Goal: Task Accomplishment & Management: Use online tool/utility

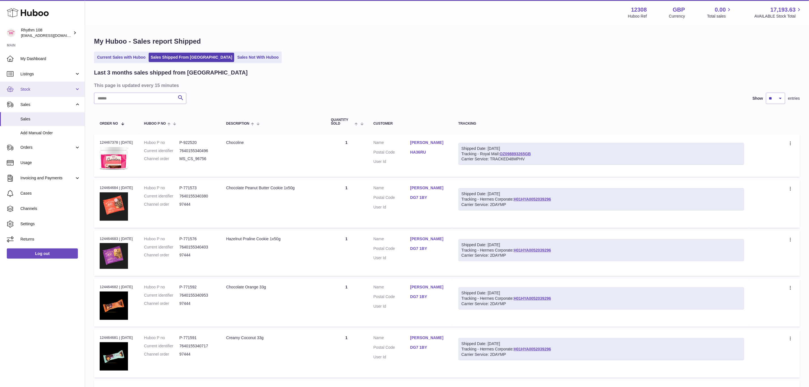
click at [33, 91] on span "Stock" at bounding box center [47, 89] width 54 height 5
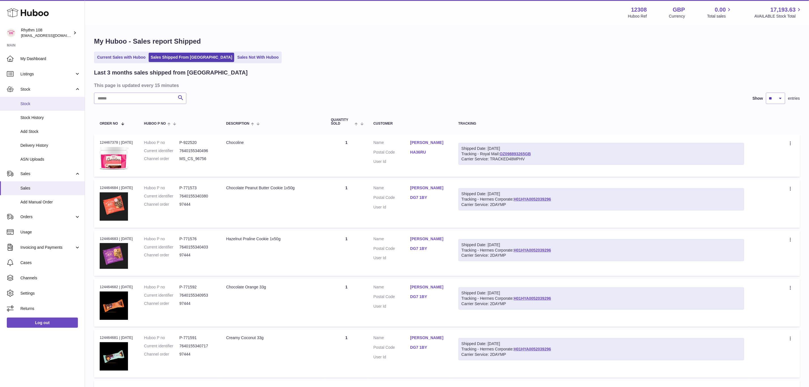
click at [42, 103] on span "Stock" at bounding box center [50, 103] width 60 height 5
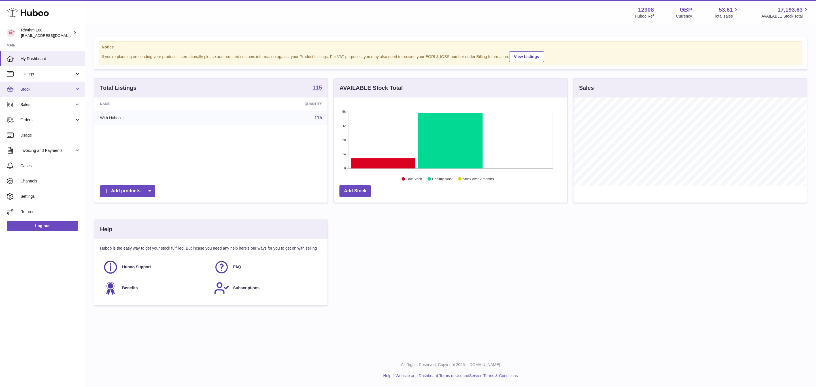
scroll to position [88, 233]
click at [30, 89] on span "Stock" at bounding box center [47, 89] width 54 height 5
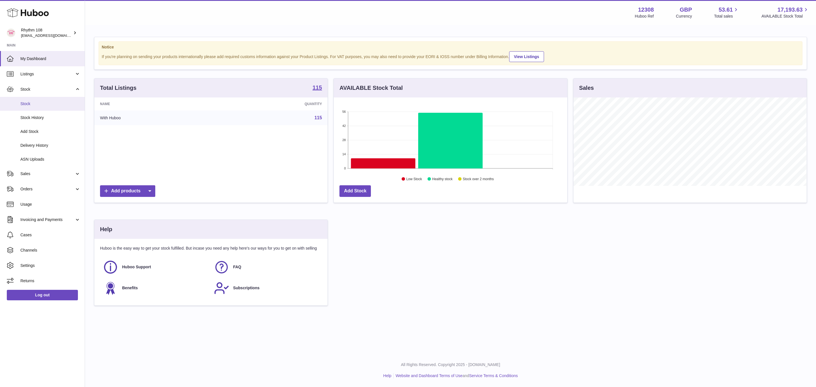
click at [32, 105] on span "Stock" at bounding box center [50, 103] width 60 height 5
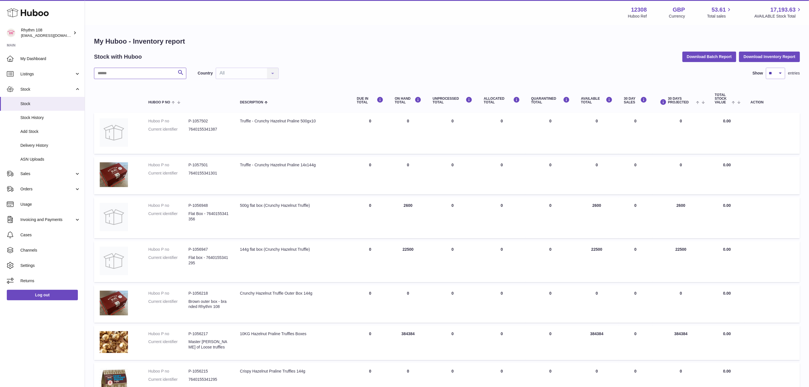
click at [126, 73] on input "text" at bounding box center [140, 73] width 92 height 11
click at [156, 71] on input "text" at bounding box center [140, 73] width 92 height 11
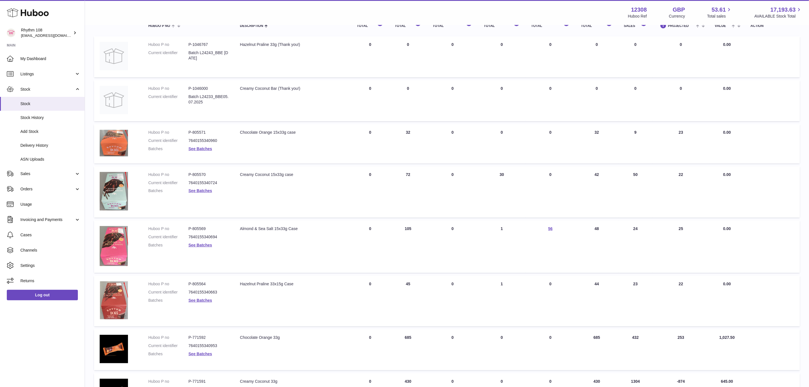
scroll to position [85, 0]
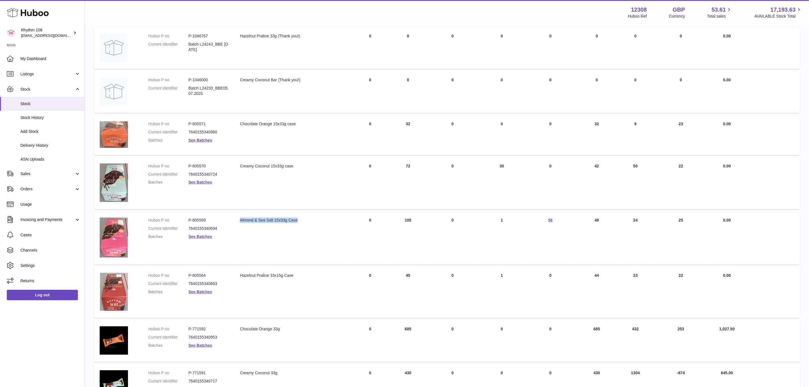
drag, startPoint x: 309, startPoint y: 221, endPoint x: 240, endPoint y: 220, distance: 69.7
click at [240, 220] on div "Almond & Sea Salt 15x33g Case" at bounding box center [293, 220] width 106 height 5
copy div "Almond & Sea Salt 15x33g Case"
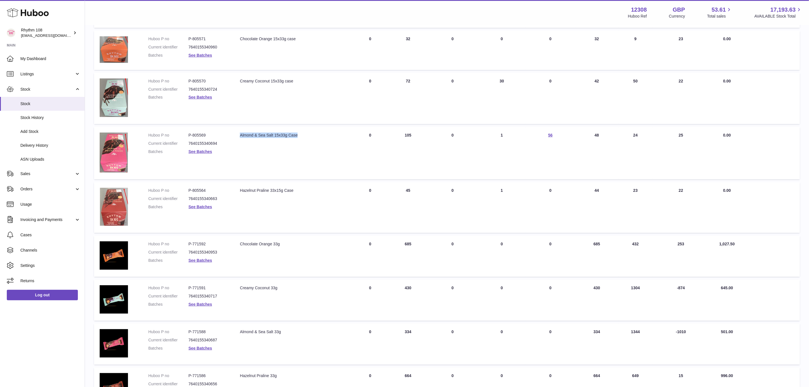
scroll to position [251, 0]
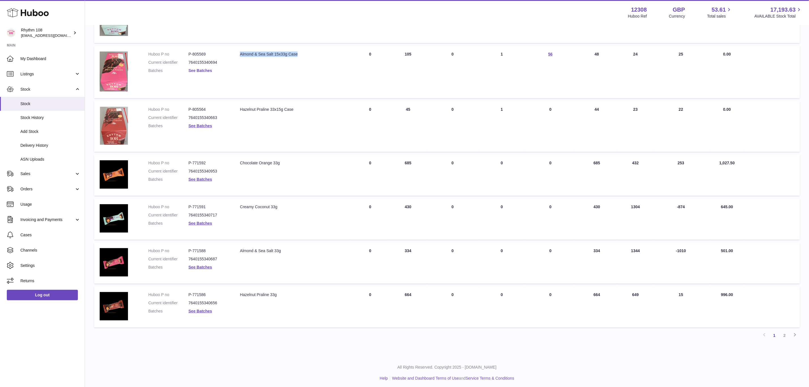
click at [204, 69] on link "See Batches" at bounding box center [201, 70] width 24 height 5
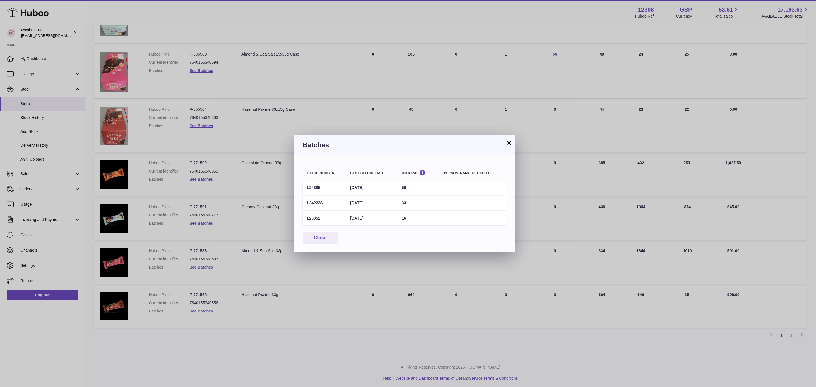
click at [462, 144] on h3 "Batches" at bounding box center [404, 144] width 204 height 9
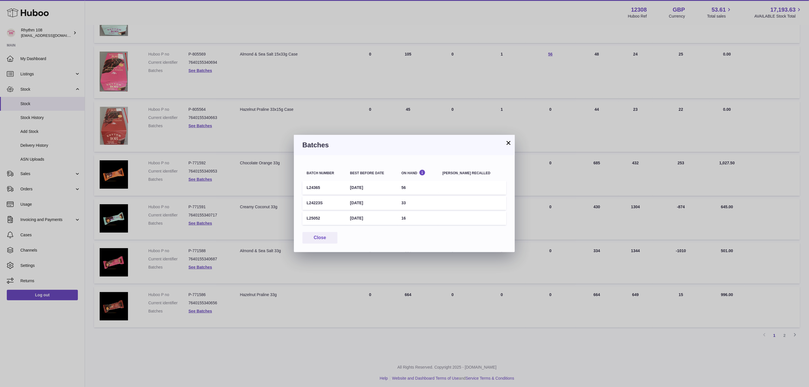
click at [316, 77] on div "× Batches Batch number Best before date On Hand Batch recalled L24365 6th Oct 2…" at bounding box center [404, 193] width 809 height 387
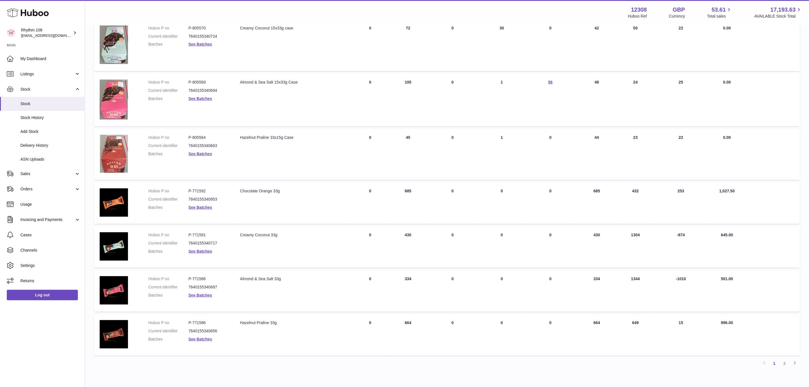
scroll to position [208, 0]
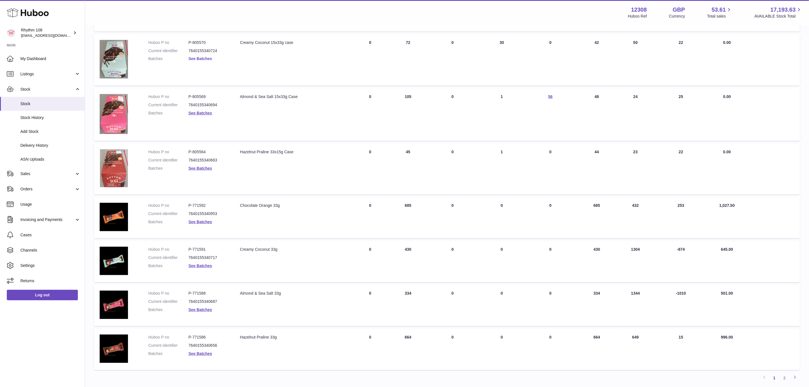
click at [204, 59] on link "See Batches" at bounding box center [201, 58] width 24 height 5
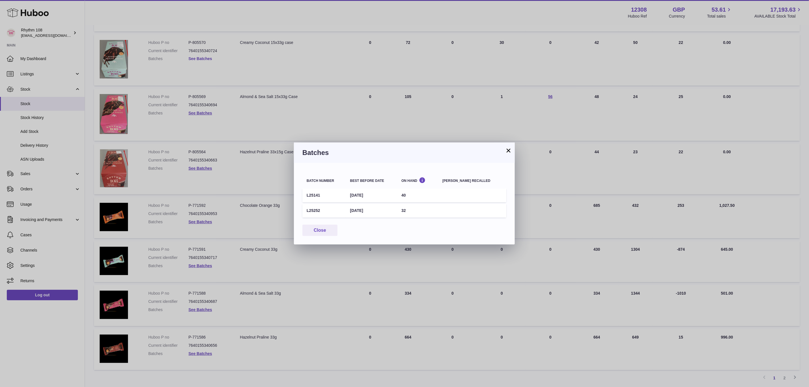
click at [204, 59] on div "× Batches Batch number Best before date On Hand Batch recalled L25141 1st May 2…" at bounding box center [404, 193] width 809 height 387
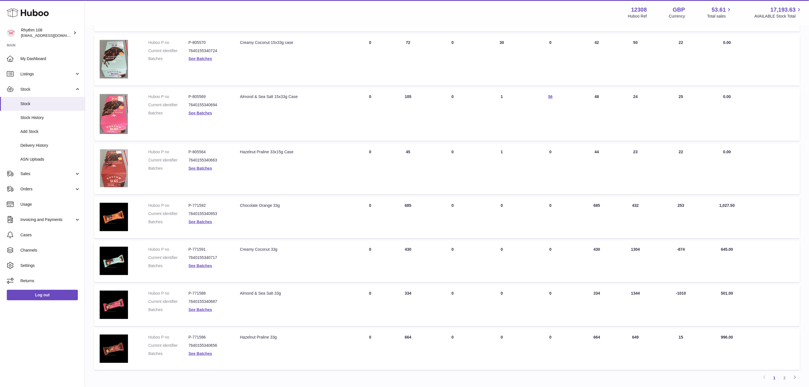
click at [193, 114] on dd "See Batches" at bounding box center [209, 112] width 40 height 5
click at [197, 113] on link "See Batches" at bounding box center [201, 113] width 24 height 5
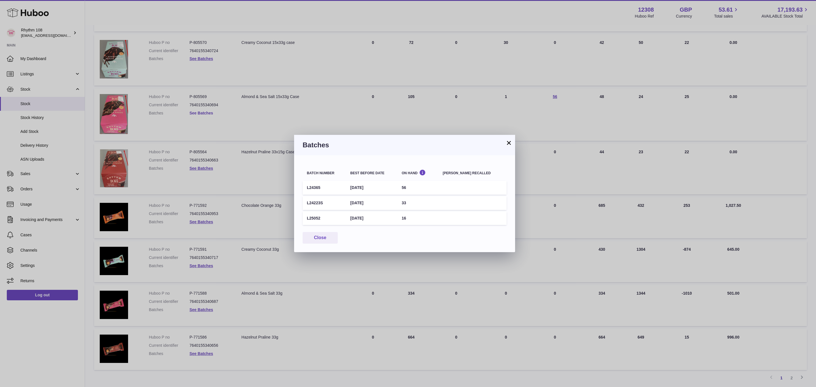
click at [197, 113] on div "× Batches Batch number Best before date On Hand Batch recalled L24365 6th Oct 2…" at bounding box center [408, 193] width 816 height 387
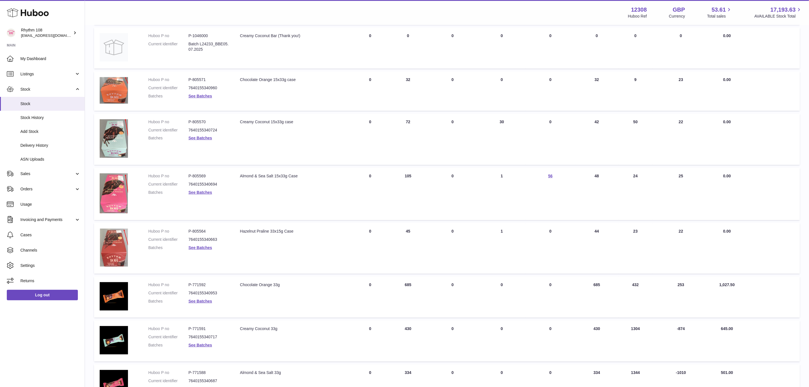
scroll to position [123, 0]
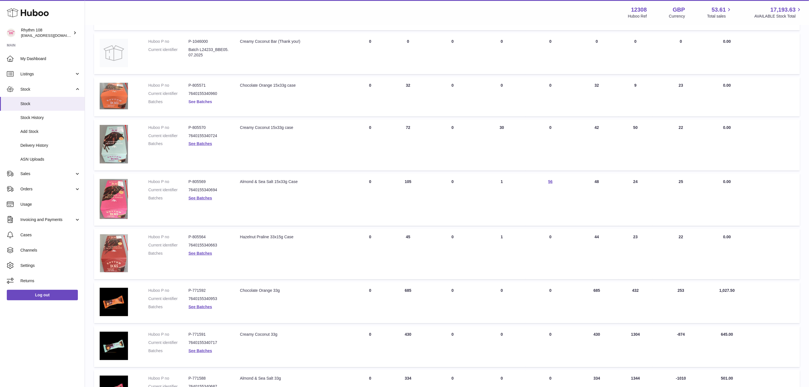
click at [202, 100] on link "See Batches" at bounding box center [201, 101] width 24 height 5
click at [202, 100] on div at bounding box center [404, 193] width 809 height 387
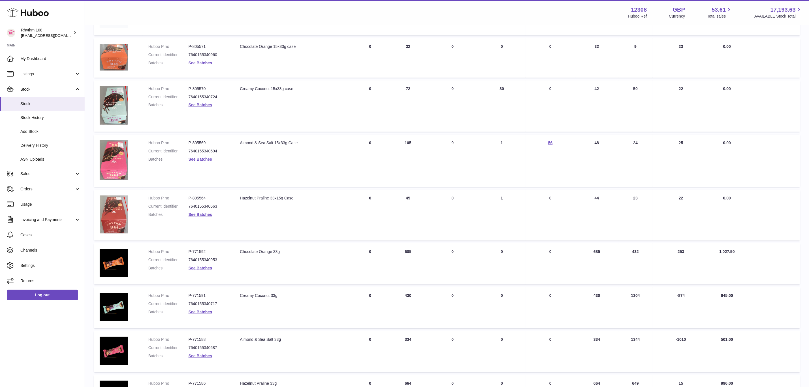
scroll to position [166, 0]
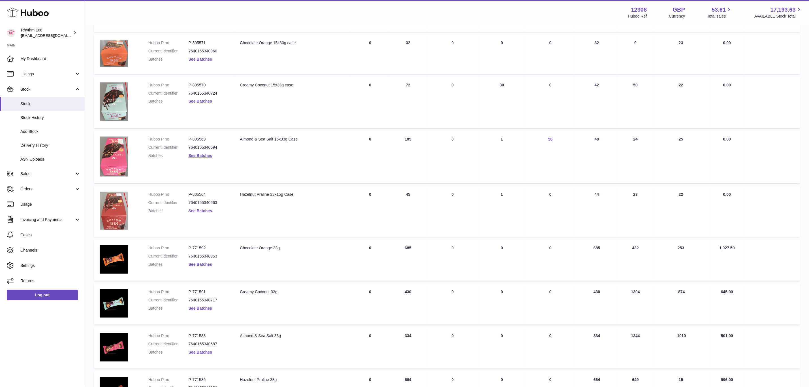
click at [207, 209] on link "See Batches" at bounding box center [201, 210] width 24 height 5
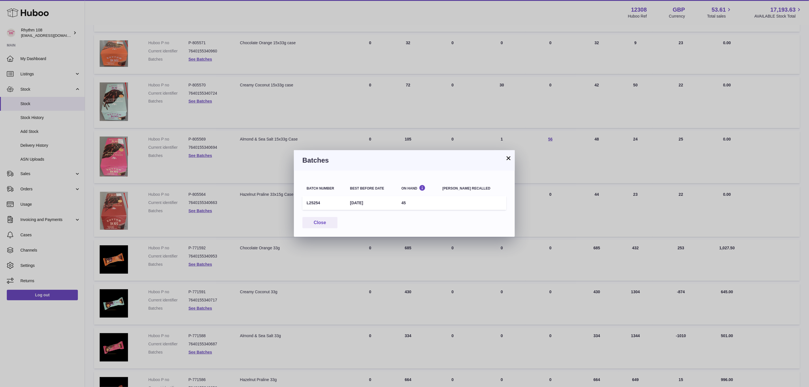
click at [201, 265] on div "× Batches Batch number Best before date On Hand Batch recalled L25254 19th Jul …" at bounding box center [404, 193] width 809 height 387
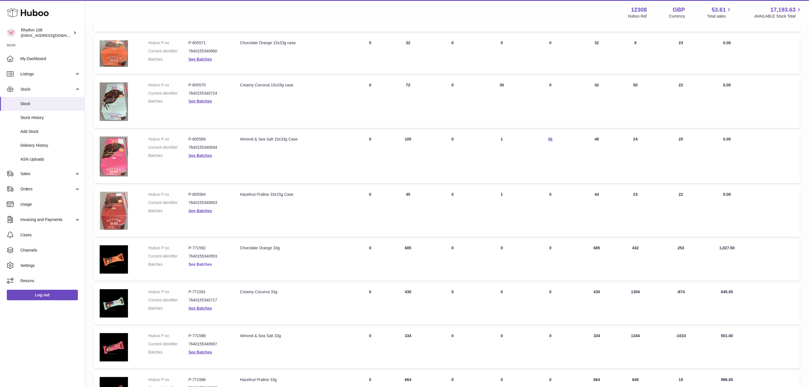
click at [201, 263] on link "See Batches" at bounding box center [201, 264] width 24 height 5
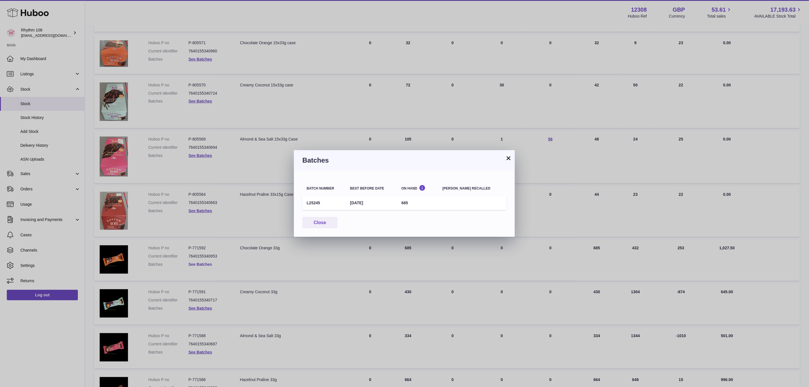
click at [201, 263] on div "× Batches Batch number Best before date On Hand Batch recalled L25245 13th Jul …" at bounding box center [404, 193] width 809 height 387
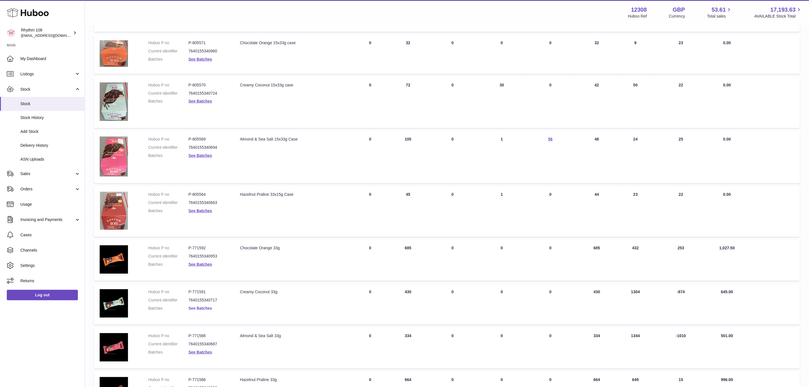
click at [194, 306] on link "See Batches" at bounding box center [201, 308] width 24 height 5
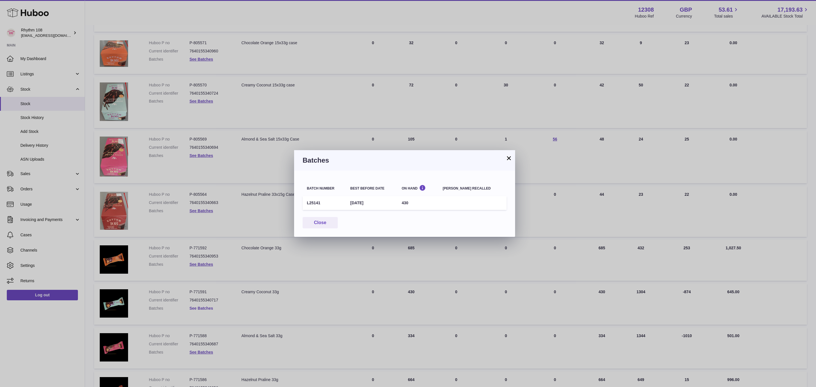
click at [194, 306] on div "× Batches Batch number Best before date On Hand Batch recalled L25141 1st May 2…" at bounding box center [408, 193] width 816 height 387
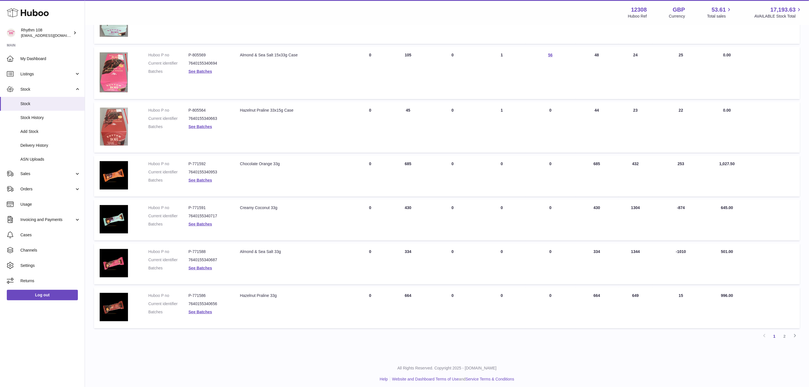
scroll to position [251, 0]
click at [201, 267] on link "See Batches" at bounding box center [201, 267] width 24 height 5
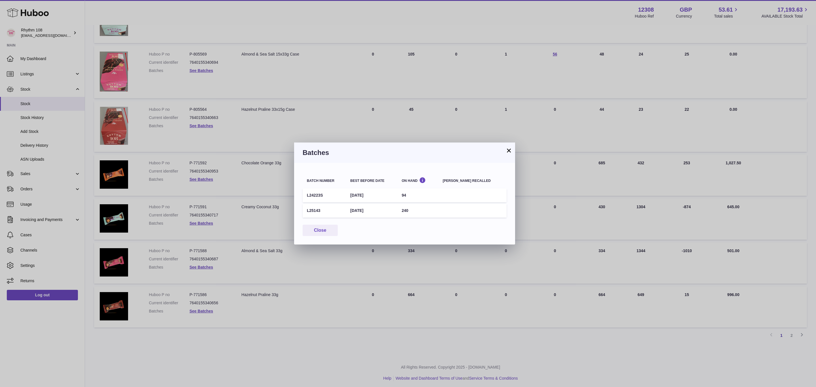
click at [199, 265] on div "× Batches Batch number Best before date On Hand Batch recalled L24223S 28th Dec…" at bounding box center [408, 193] width 816 height 387
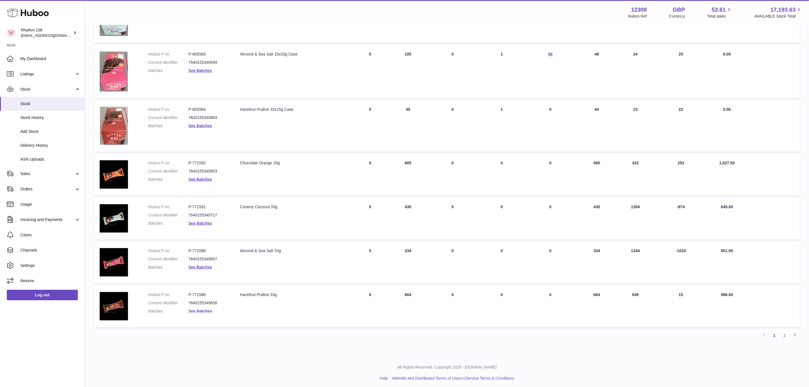
click at [205, 309] on link "See Batches" at bounding box center [201, 311] width 24 height 5
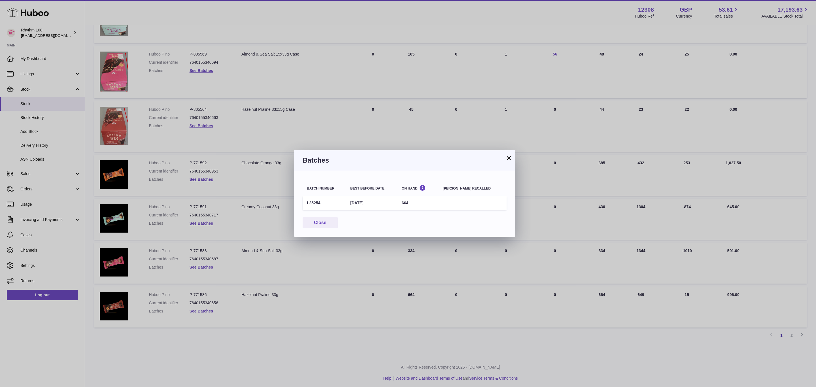
click at [205, 306] on div "× Batches Batch number Best before date On Hand Batch recalled L25254 19th Jul …" at bounding box center [408, 193] width 816 height 387
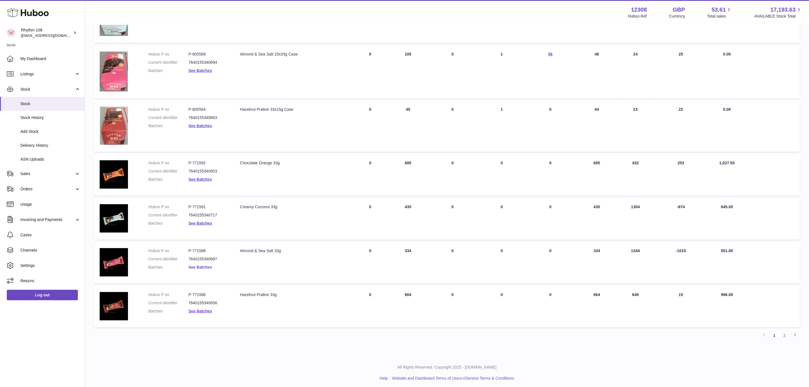
click at [203, 265] on link "See Batches" at bounding box center [201, 267] width 24 height 5
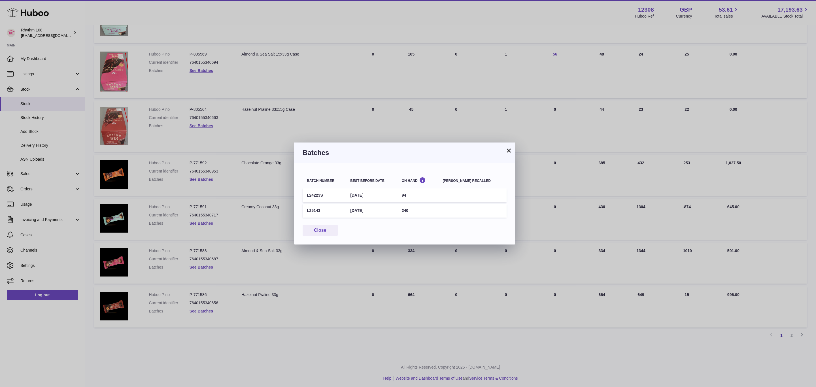
click at [203, 264] on div "× Batches Batch number Best before date On Hand Batch recalled L24223S 28th Dec…" at bounding box center [408, 193] width 816 height 387
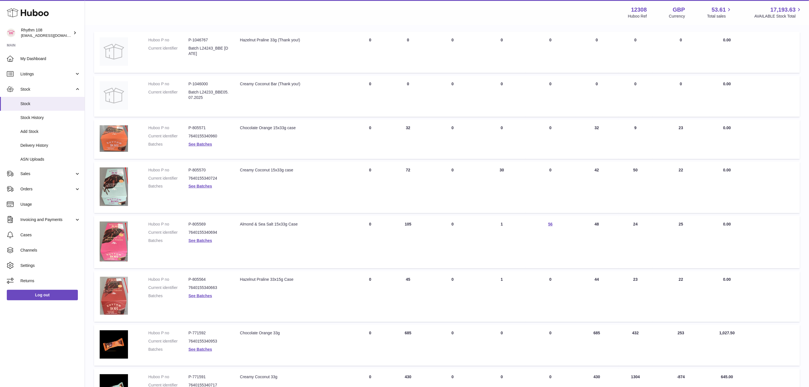
scroll to position [0, 0]
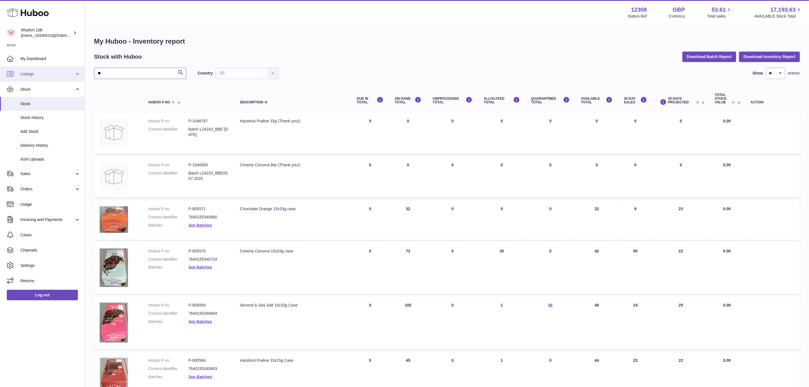
drag, startPoint x: 129, startPoint y: 68, endPoint x: 81, endPoint y: 70, distance: 48.5
click at [81, 70] on div "Huboo Rhythm 108 orders@rhythm108.com Main My Dashboard Listings Not with Huboo…" at bounding box center [404, 320] width 809 height 640
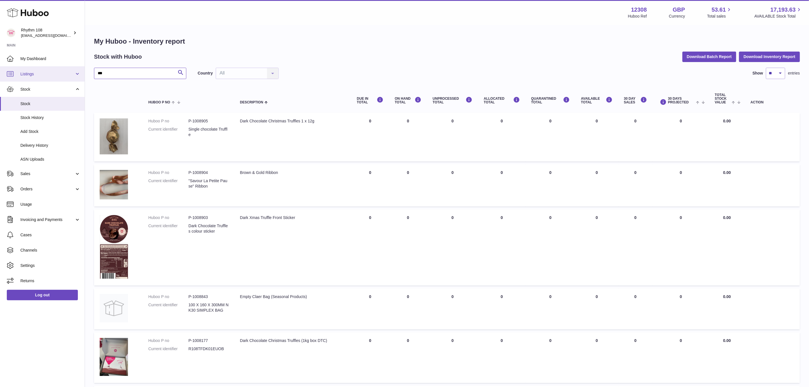
drag, startPoint x: 107, startPoint y: 74, endPoint x: 84, endPoint y: 72, distance: 23.9
click at [84, 72] on div "Huboo Rhythm 108 orders@rhythm108.com Main My Dashboard Listings Not with Huboo…" at bounding box center [404, 360] width 809 height 721
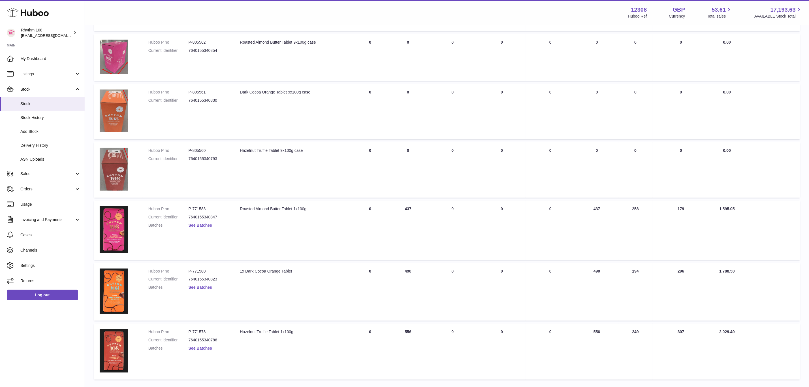
scroll to position [255, 0]
click at [206, 222] on link "See Batches" at bounding box center [201, 224] width 24 height 5
click at [206, 222] on div at bounding box center [404, 193] width 809 height 387
click at [199, 285] on link "See Batches" at bounding box center [201, 286] width 24 height 5
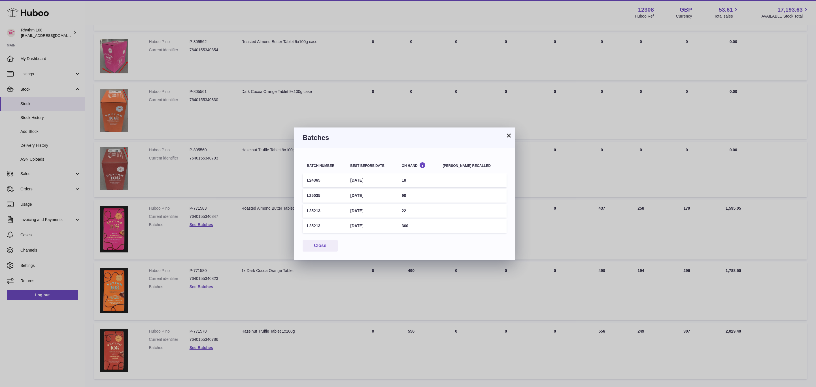
click at [199, 285] on div "× Batches Batch number Best before date On Hand Batch recalled L24365 6th Oct 2…" at bounding box center [408, 193] width 816 height 387
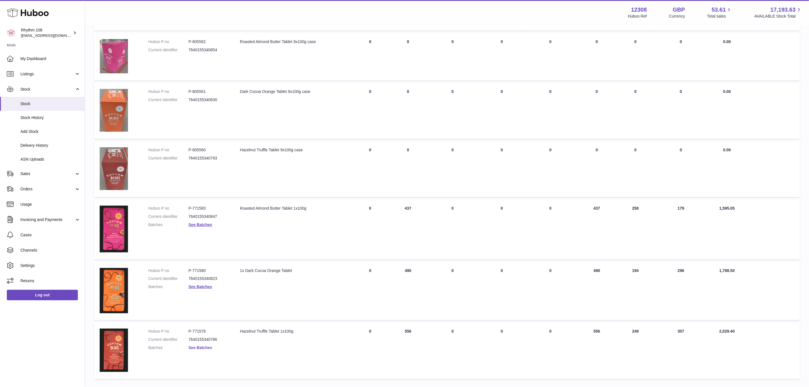
click at [200, 347] on link "See Batches" at bounding box center [201, 347] width 24 height 5
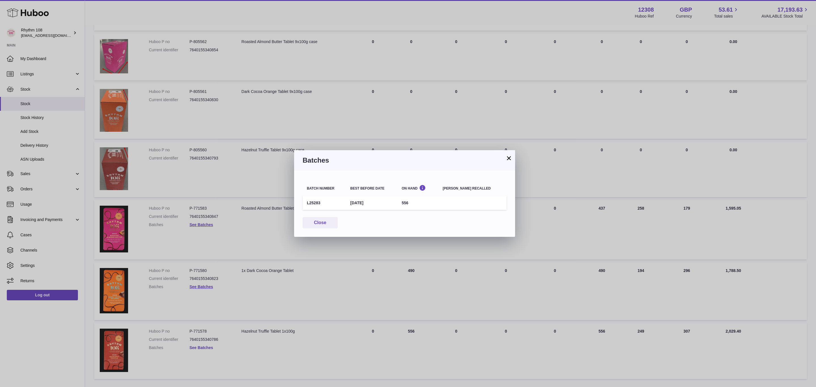
click at [200, 347] on div "× Batches Batch number Best before date On Hand Batch recalled L25283 9th Aug 2…" at bounding box center [408, 193] width 816 height 387
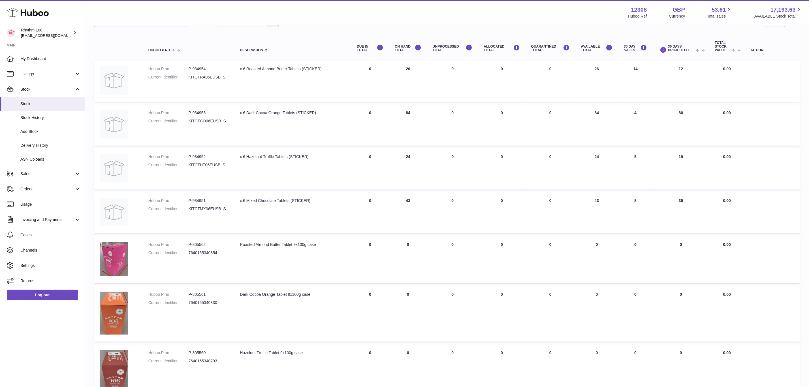
scroll to position [0, 0]
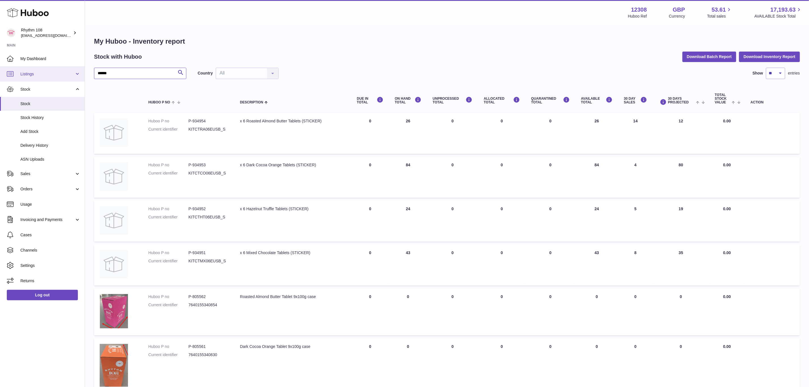
drag, startPoint x: 116, startPoint y: 72, endPoint x: 42, endPoint y: 72, distance: 74.2
click at [42, 72] on div "Huboo Rhythm 108 orders@rhythm108.com Main My Dashboard Listings Not with Huboo…" at bounding box center [404, 340] width 809 height 681
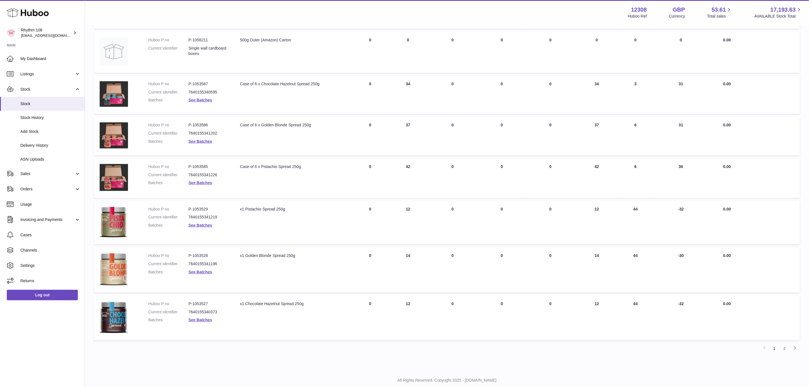
scroll to position [244, 0]
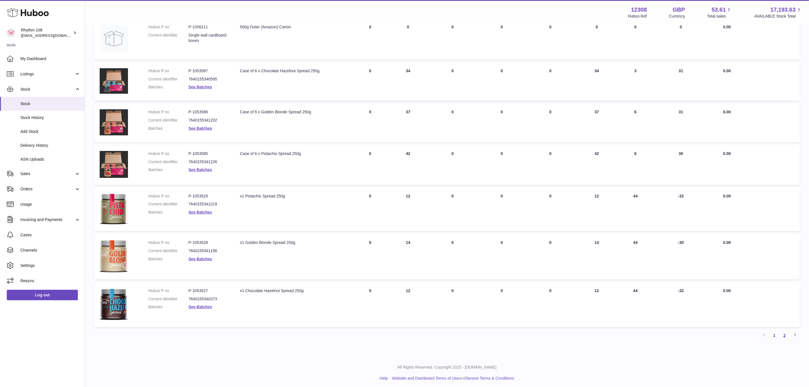
click at [787, 332] on link "2" at bounding box center [785, 335] width 10 height 10
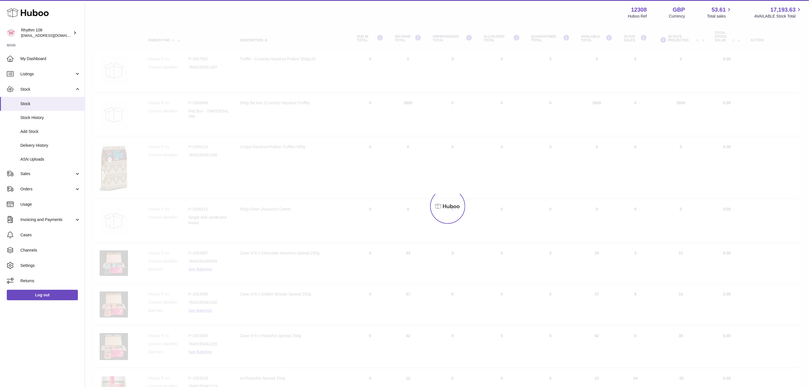
scroll to position [25, 0]
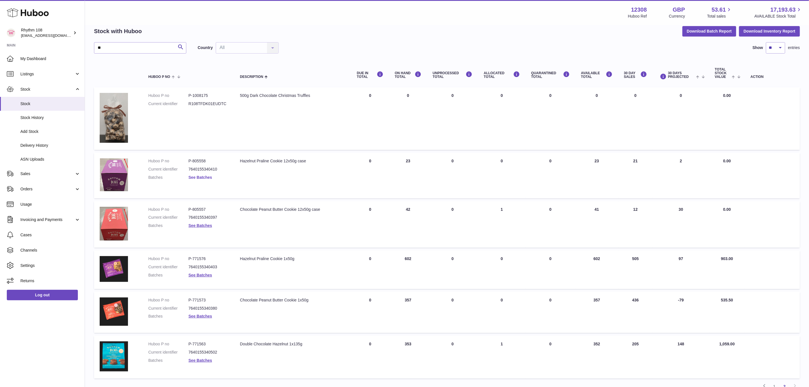
click at [195, 177] on link "See Batches" at bounding box center [201, 177] width 24 height 5
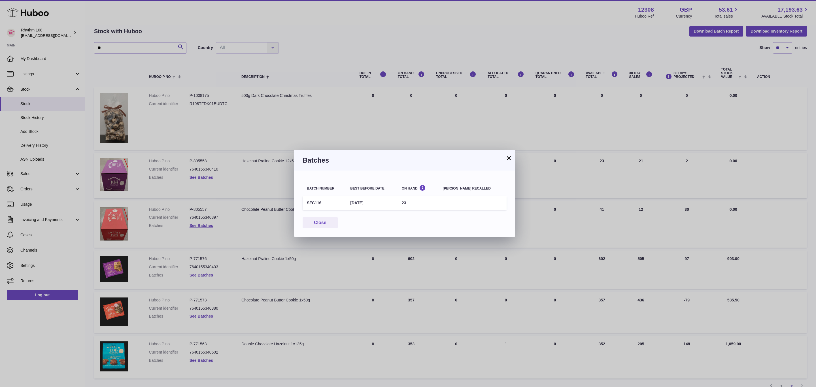
click at [195, 177] on div "× Batches Batch number Best before date On Hand Batch recalled SFC116 18th Jun …" at bounding box center [408, 193] width 816 height 387
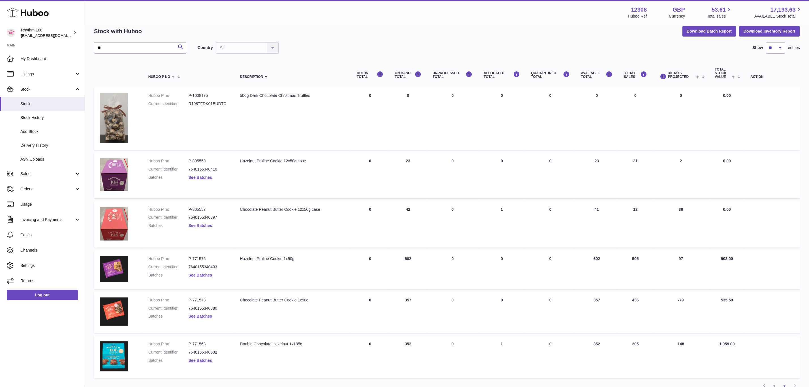
click at [199, 225] on link "See Batches" at bounding box center [201, 225] width 24 height 5
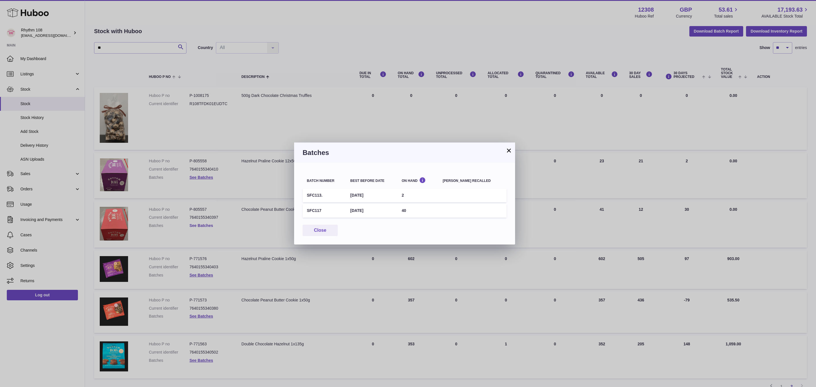
click at [199, 225] on div "× Batches Batch number Best before date On Hand Batch recalled SFC113. 28th Apr…" at bounding box center [408, 193] width 816 height 387
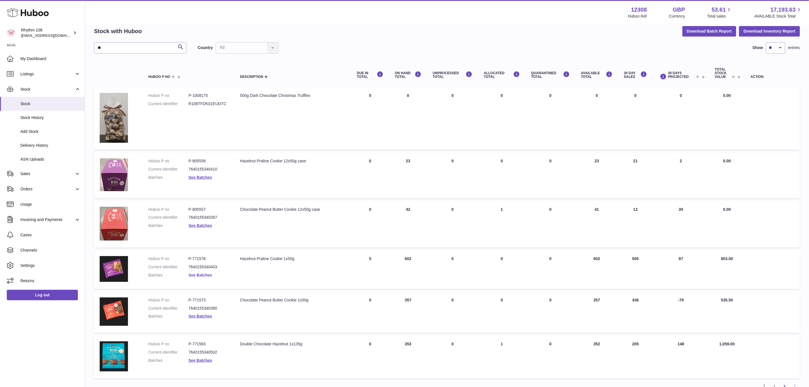
click at [201, 275] on link "See Batches" at bounding box center [201, 275] width 24 height 5
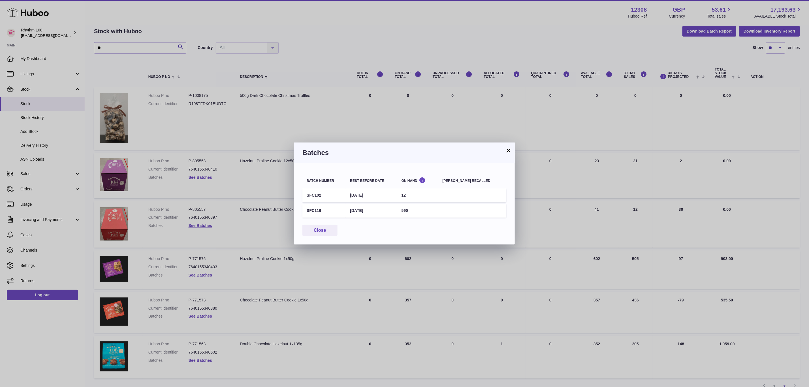
click at [201, 275] on div "× Batches Batch number Best before date On Hand Batch recalled SFC102 17th Oct …" at bounding box center [404, 193] width 809 height 387
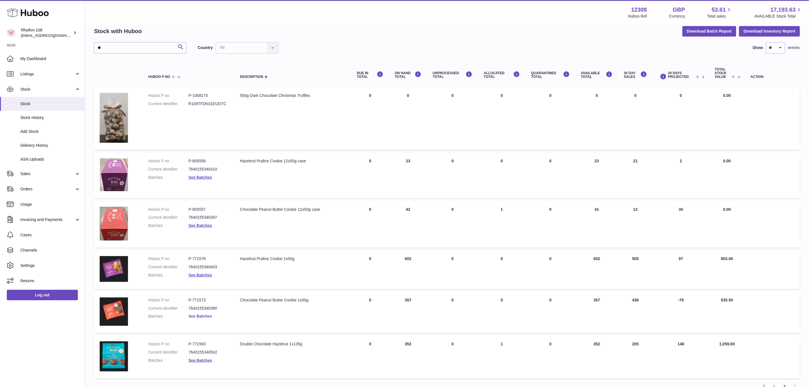
click at [200, 314] on link "See Batches" at bounding box center [201, 316] width 24 height 5
click at [200, 314] on div at bounding box center [404, 193] width 809 height 387
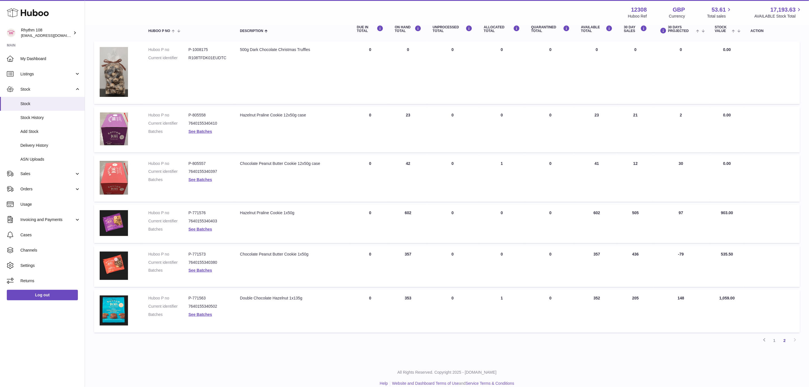
scroll to position [77, 0]
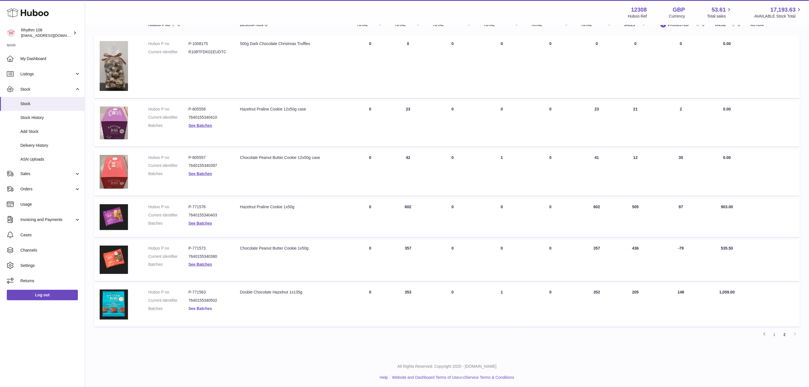
click at [199, 306] on link "See Batches" at bounding box center [201, 308] width 24 height 5
click at [199, 306] on div "× Batches Batch number Best before date On Hand Batch recalled RTB625 8th Dec 2…" at bounding box center [404, 193] width 809 height 387
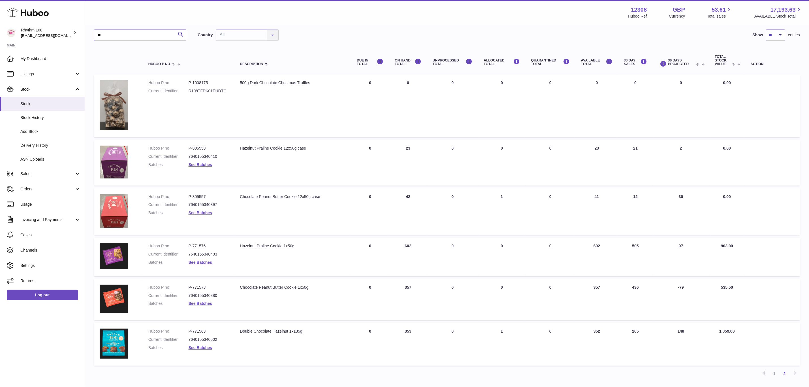
scroll to position [0, 0]
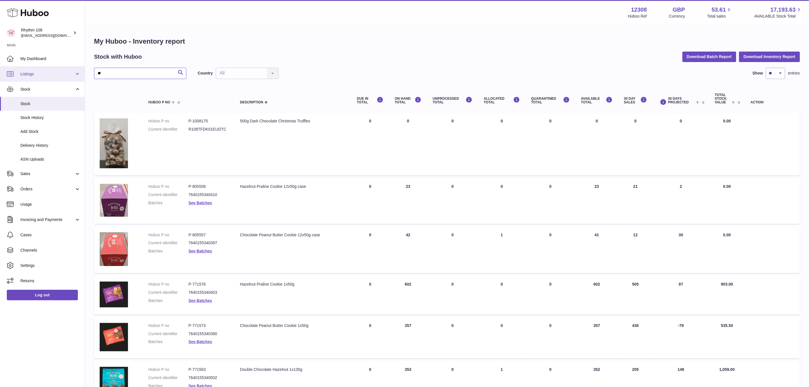
drag, startPoint x: 119, startPoint y: 73, endPoint x: 67, endPoint y: 73, distance: 51.8
click at [67, 73] on div "Huboo Rhythm 108 orders@rhythm108.com Main My Dashboard Listings Not with Huboo…" at bounding box center [404, 233] width 809 height 466
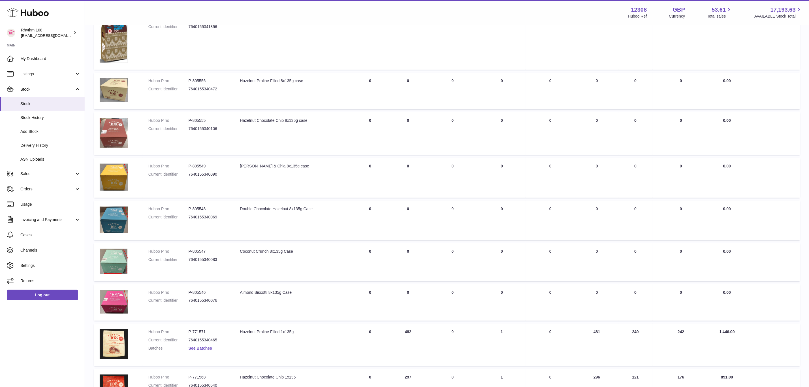
scroll to position [229, 0]
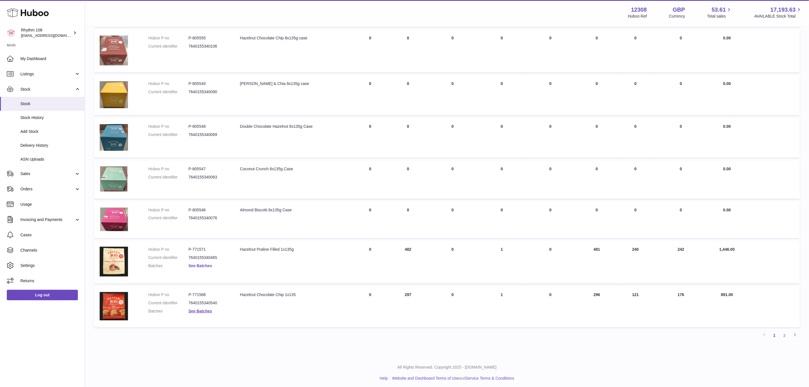
click at [205, 263] on link "See Batches" at bounding box center [201, 265] width 24 height 5
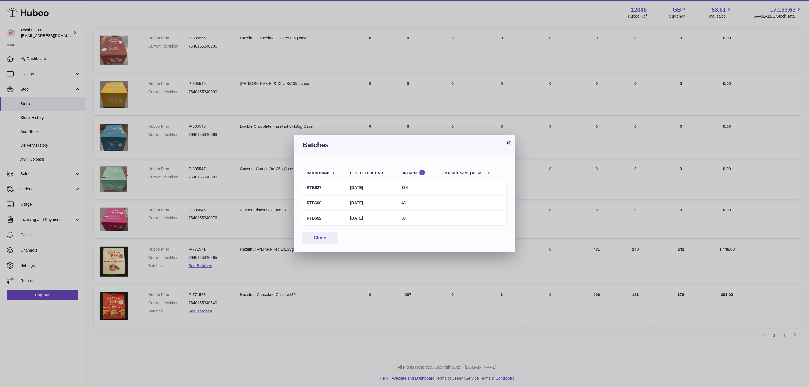
click at [204, 262] on div "× Batches Batch number Best before date On Hand Batch recalled RTB627 25th Dec …" at bounding box center [404, 193] width 809 height 387
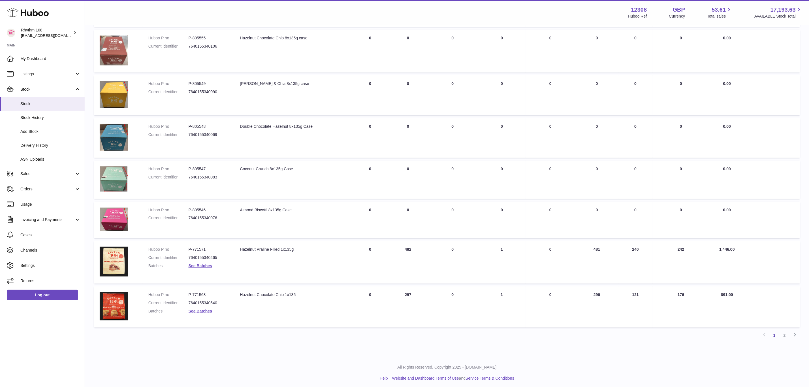
click at [200, 308] on dd "See Batches" at bounding box center [209, 310] width 40 height 5
click at [201, 309] on link "See Batches" at bounding box center [201, 311] width 24 height 5
click at [201, 308] on div at bounding box center [404, 193] width 809 height 387
click at [785, 334] on link "2" at bounding box center [785, 335] width 10 height 10
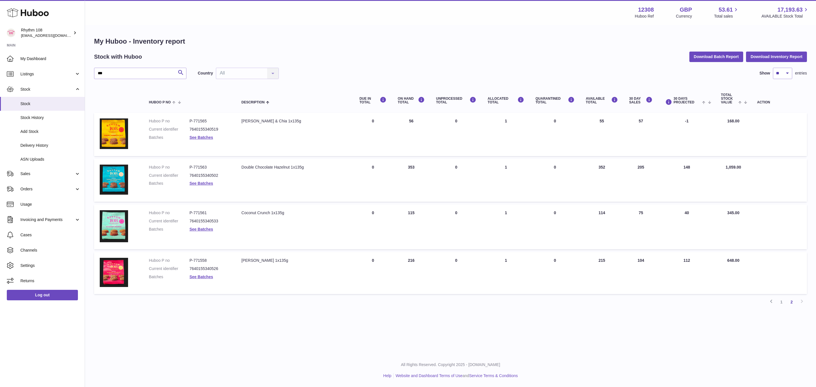
click at [204, 139] on dd "See Batches" at bounding box center [209, 137] width 41 height 5
click at [204, 137] on link "See Batches" at bounding box center [201, 137] width 24 height 5
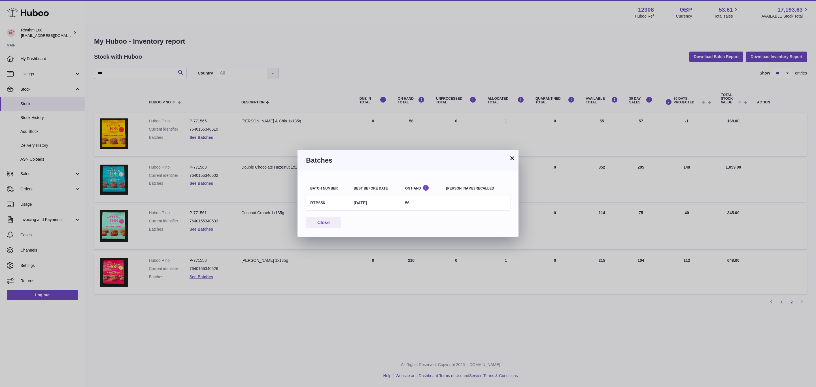
click at [204, 137] on div "× Batches Batch number Best before date On Hand Batch recalled RTB656 10th Jul …" at bounding box center [408, 193] width 816 height 387
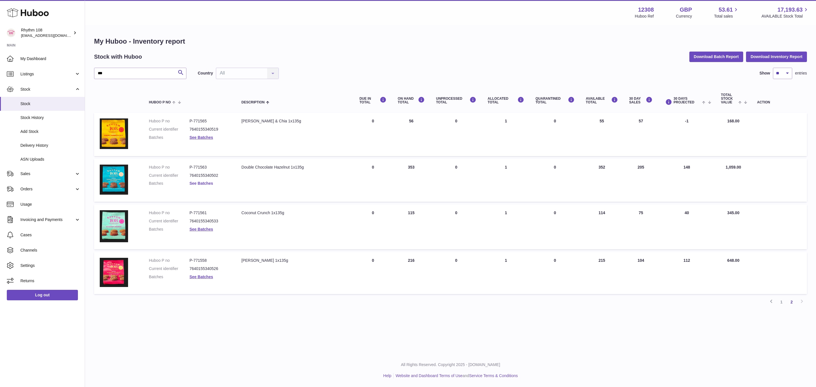
click at [204, 183] on link "See Batches" at bounding box center [201, 183] width 24 height 5
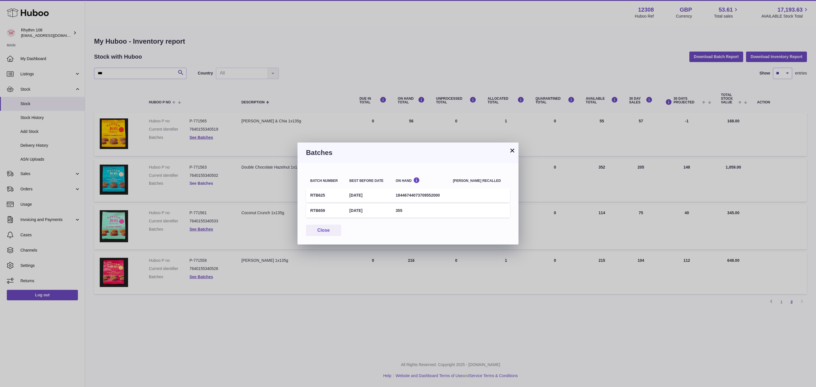
click at [204, 183] on div "× Batches Batch number Best before date On Hand Batch recalled RTB625 8th Dec 2…" at bounding box center [408, 193] width 816 height 387
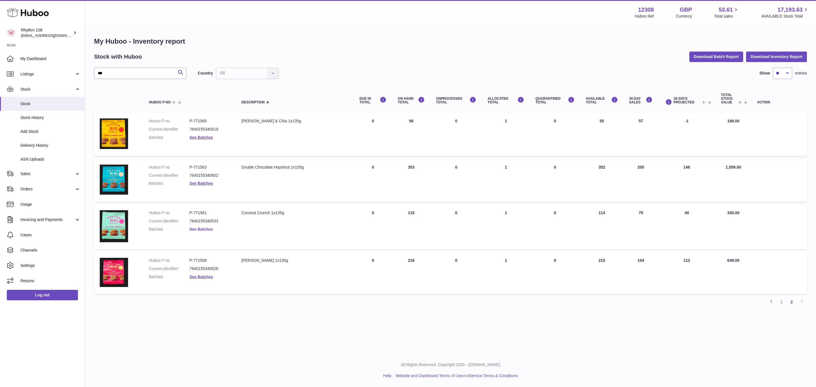
click at [201, 227] on link "See Batches" at bounding box center [201, 229] width 24 height 5
click at [201, 227] on div at bounding box center [408, 193] width 816 height 387
click at [196, 274] on link "See Batches" at bounding box center [201, 276] width 24 height 5
click at [195, 274] on div at bounding box center [408, 193] width 816 height 387
drag, startPoint x: 133, startPoint y: 78, endPoint x: 81, endPoint y: 74, distance: 51.7
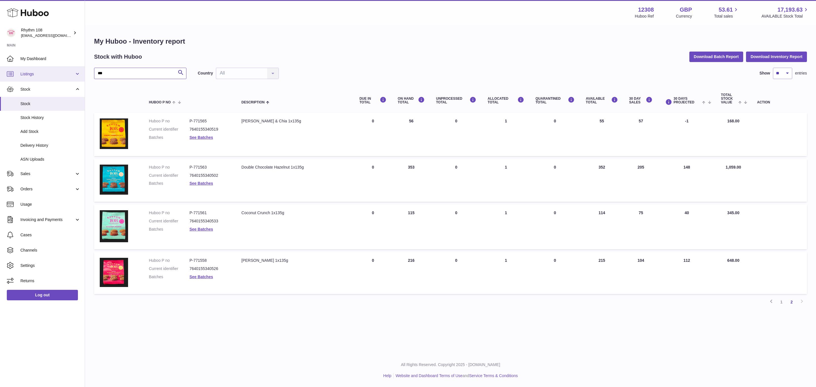
click at [81, 74] on div "Huboo Rhythm 108 orders@rhythm108.com Main My Dashboard Listings Not with Huboo…" at bounding box center [408, 193] width 816 height 387
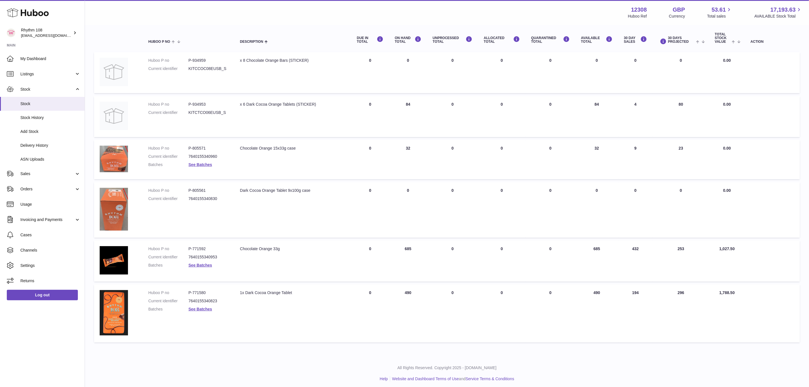
scroll to position [62, 0]
click at [212, 305] on dd "See Batches" at bounding box center [209, 307] width 40 height 5
click at [207, 306] on link "See Batches" at bounding box center [201, 307] width 24 height 5
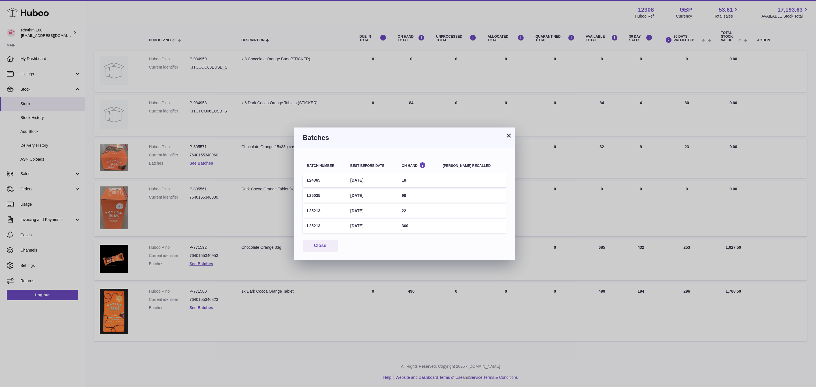
click at [207, 306] on div "× Batches Batch number Best before date On Hand Batch recalled L24365 6th Oct 2…" at bounding box center [408, 193] width 816 height 387
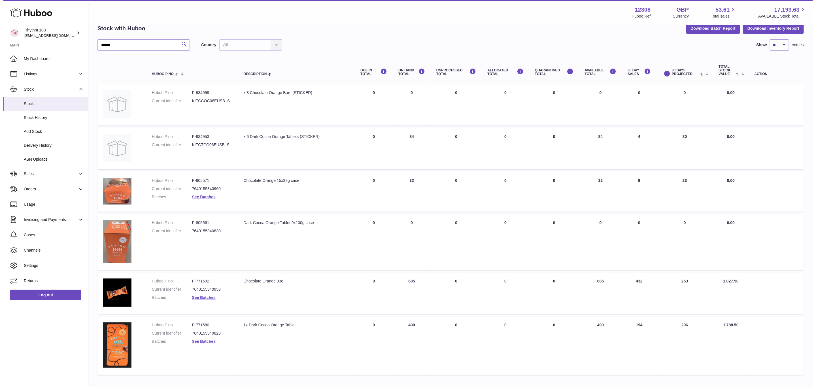
scroll to position [0, 0]
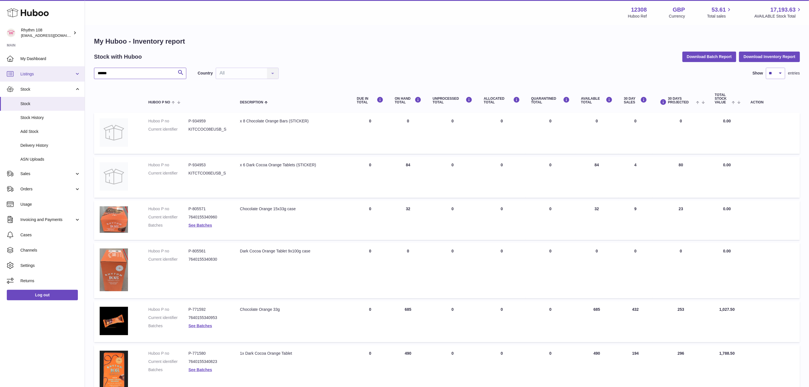
drag, startPoint x: 123, startPoint y: 69, endPoint x: 60, endPoint y: 77, distance: 63.4
click at [60, 76] on div "Huboo Rhythm 108 orders@rhythm108.com Main My Dashboard Listings Not with Huboo…" at bounding box center [404, 225] width 809 height 451
type input "*********"
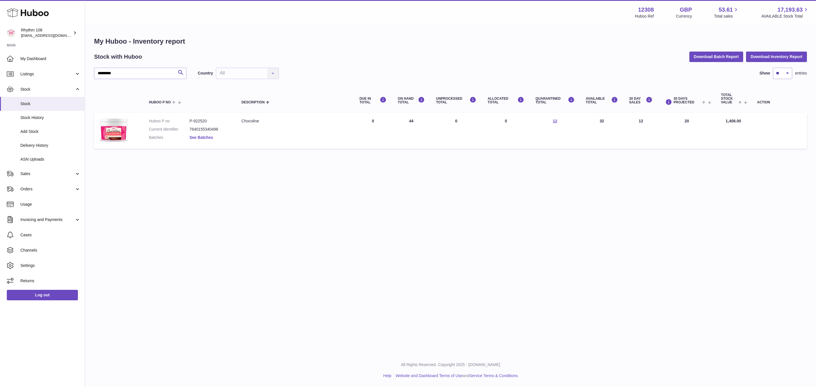
click at [198, 138] on link "See Batches" at bounding box center [201, 137] width 24 height 5
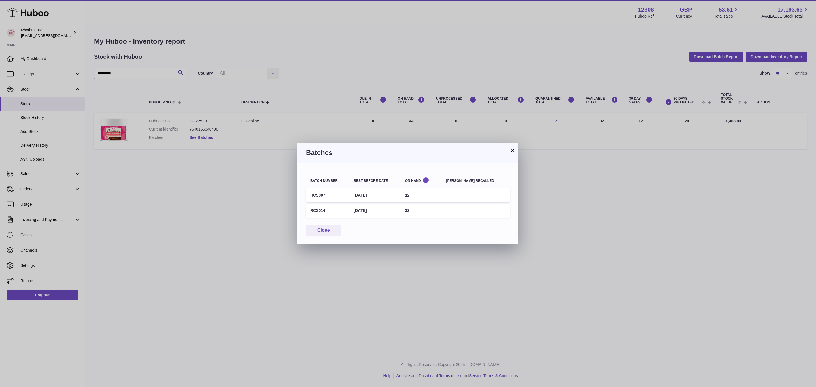
click at [369, 194] on td "10th Oct 2025" at bounding box center [374, 195] width 51 height 14
